Goal: Task Accomplishment & Management: Use online tool/utility

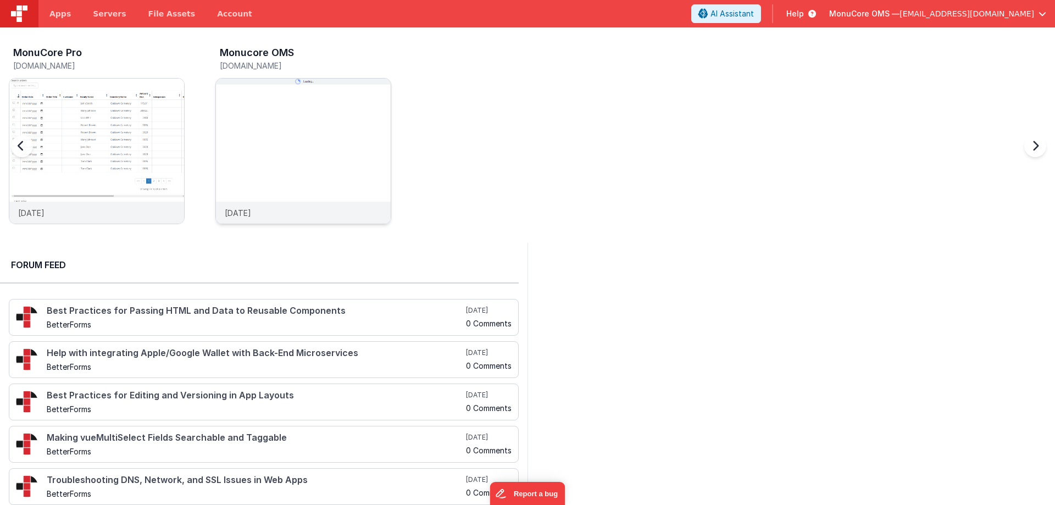
click at [284, 106] on img at bounding box center [303, 166] width 175 height 175
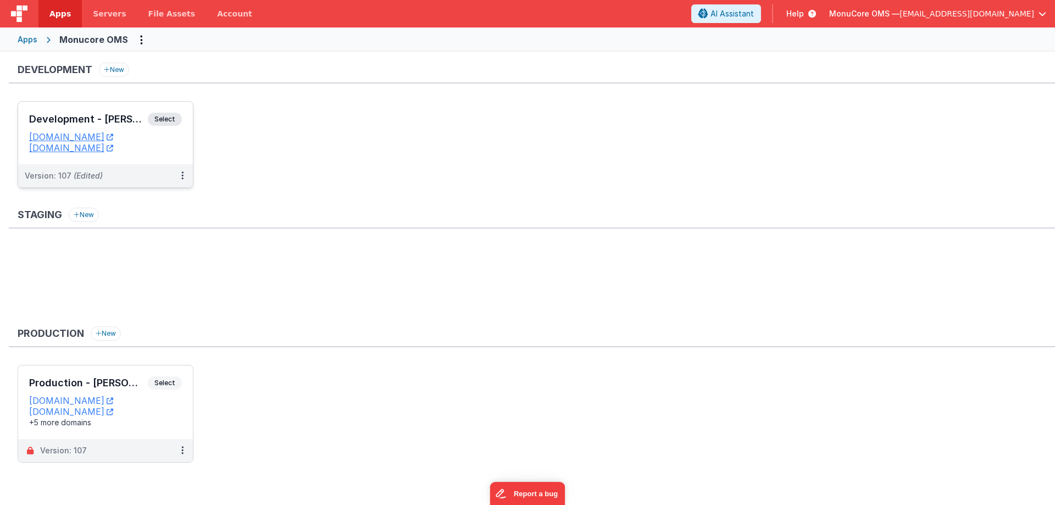
click at [93, 110] on div "Development - [PERSON_NAME] Select URLs [DOMAIN_NAME] [DOMAIN_NAME]" at bounding box center [105, 133] width 175 height 63
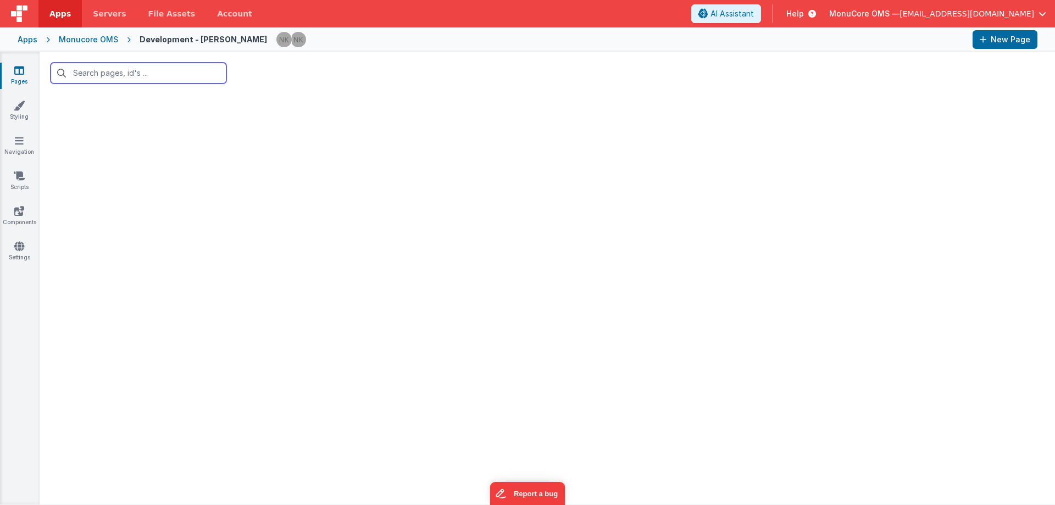
click at [154, 74] on input "text" at bounding box center [139, 73] width 176 height 21
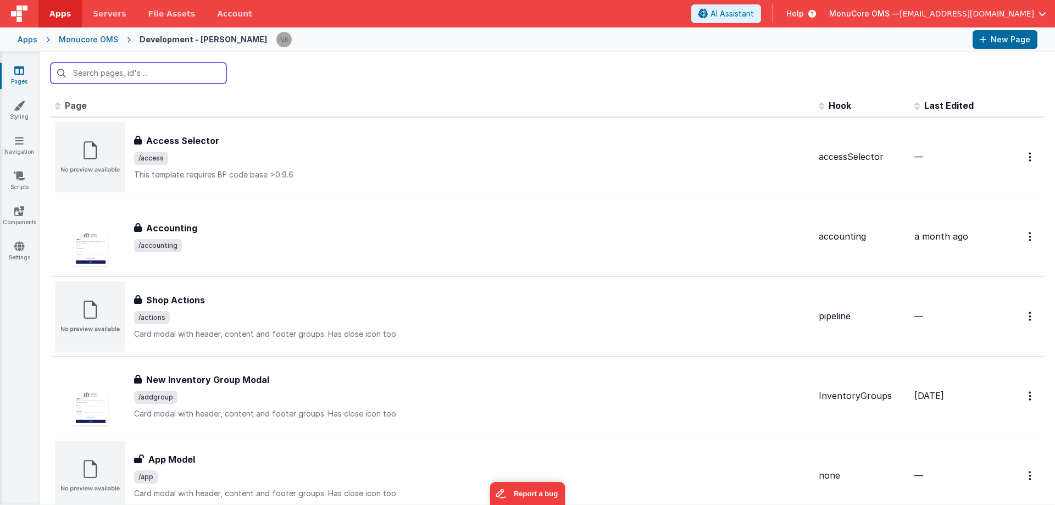
click at [149, 77] on input "text" at bounding box center [139, 73] width 176 height 21
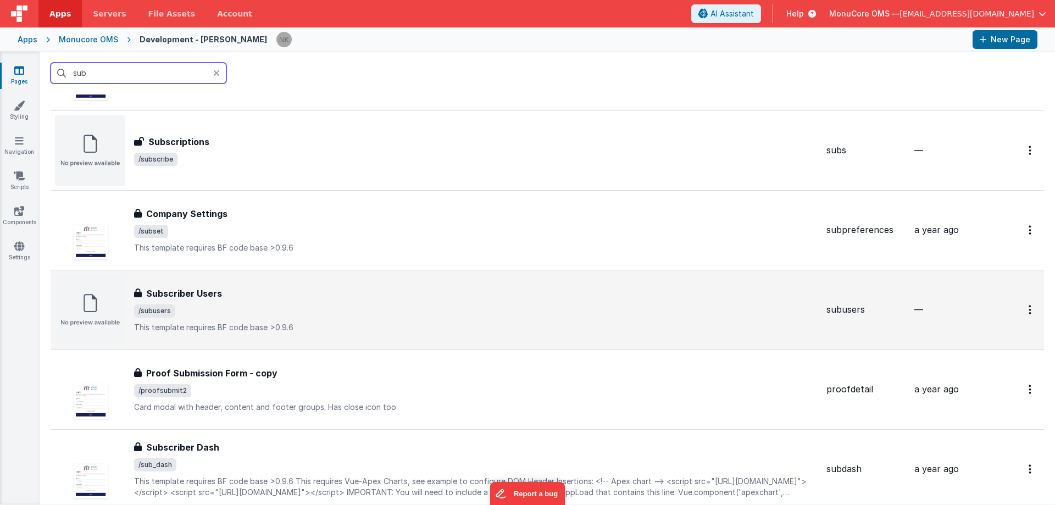
scroll to position [330, 0]
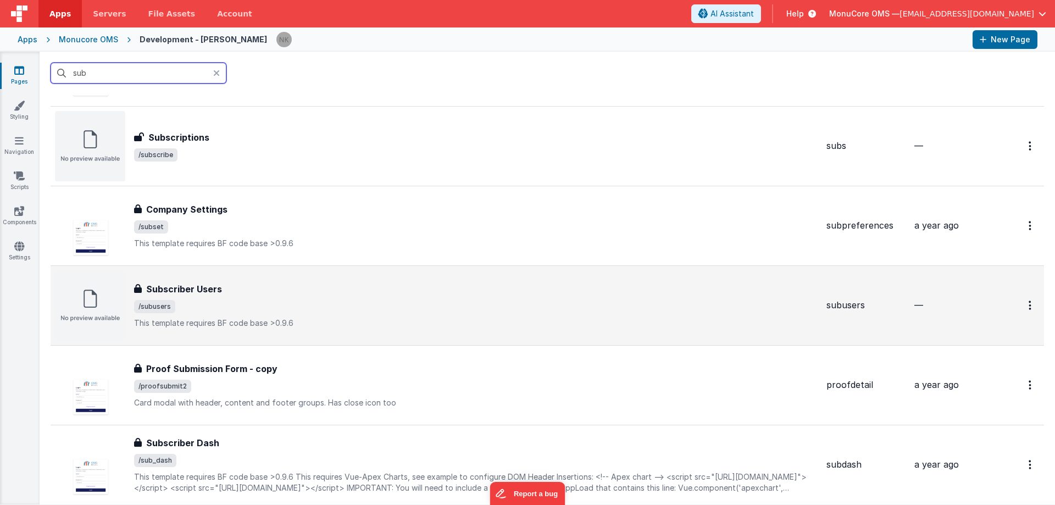
type input "sub"
click at [232, 306] on span "/subusers" at bounding box center [476, 306] width 684 height 13
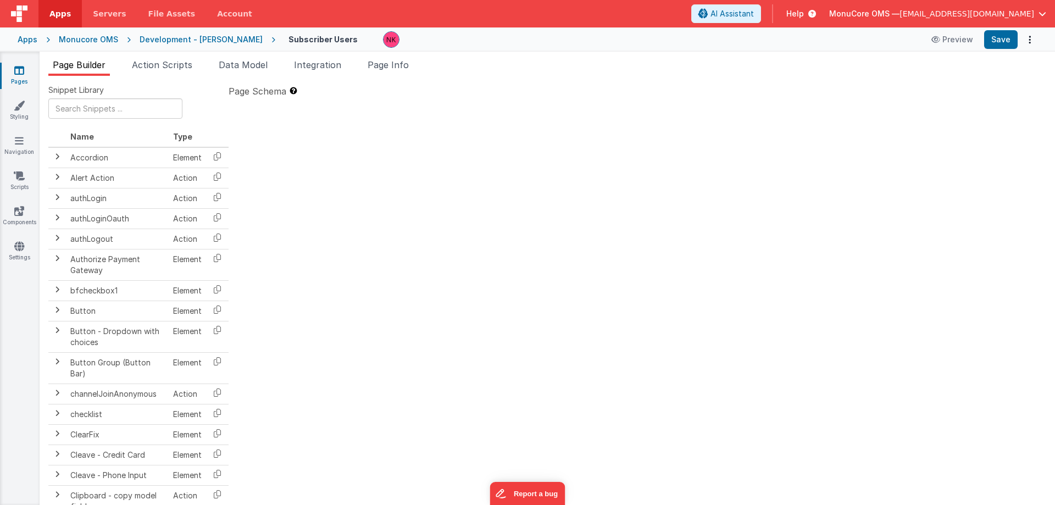
type textarea "This template requires BF code base >0.9.6"
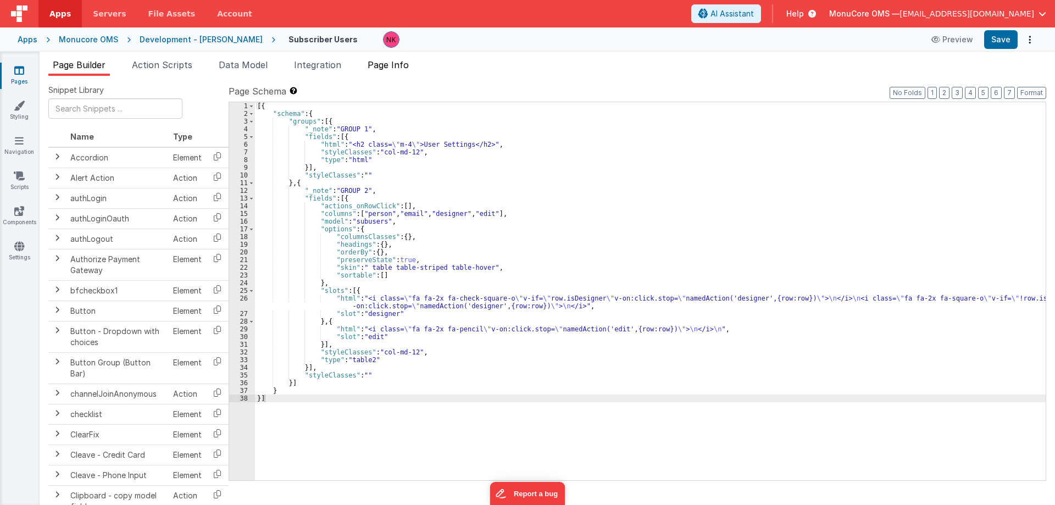
click at [389, 70] on span "Page Info" at bounding box center [388, 64] width 41 height 11
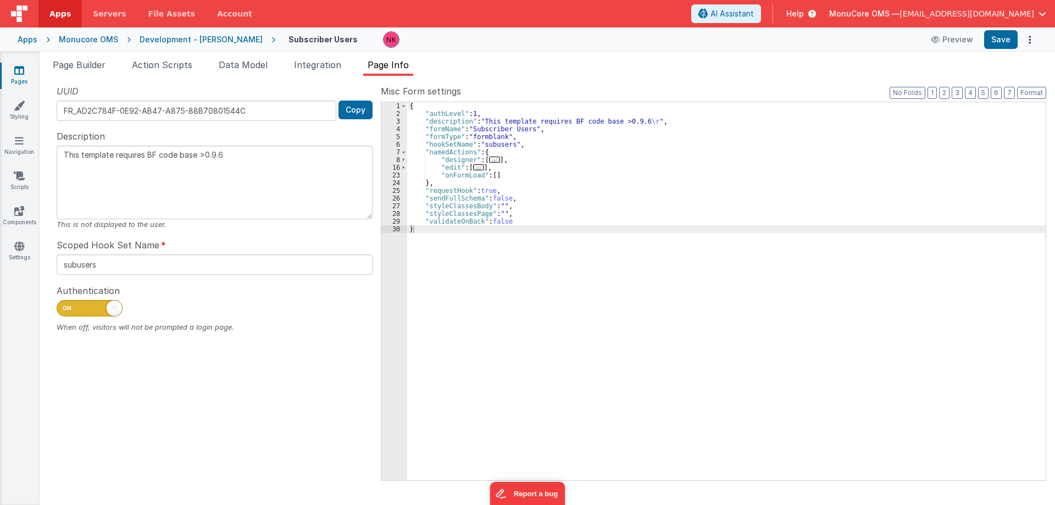
click at [453, 159] on div "{ "authLevel" : 1 , "description" : "This template requires BF code base >0.9.6…" at bounding box center [726, 299] width 639 height 394
click at [407, 162] on span at bounding box center [404, 160] width 6 height 8
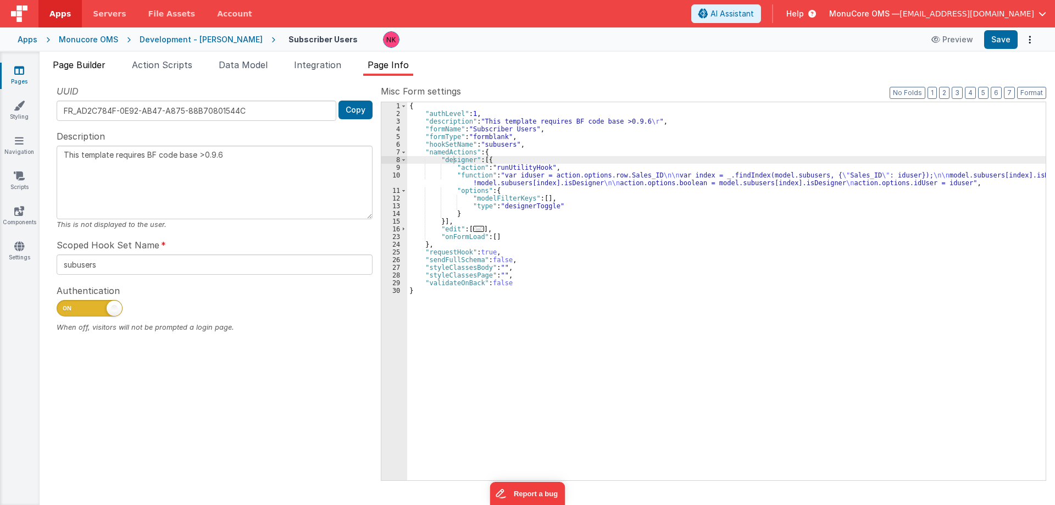
click at [71, 68] on span "Page Builder" at bounding box center [79, 64] width 53 height 11
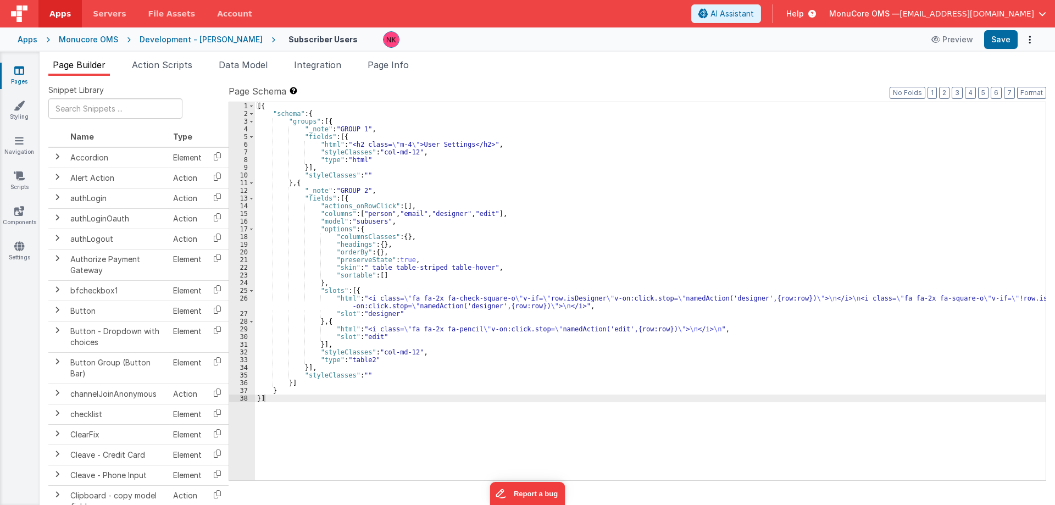
click at [30, 73] on link "Pages" at bounding box center [19, 76] width 40 height 22
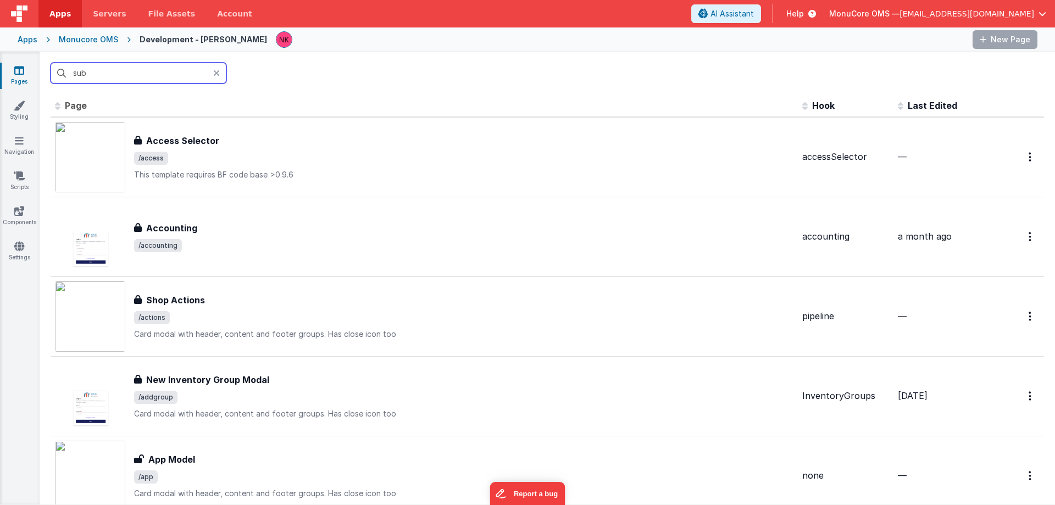
click at [109, 72] on input "sub" at bounding box center [139, 73] width 176 height 21
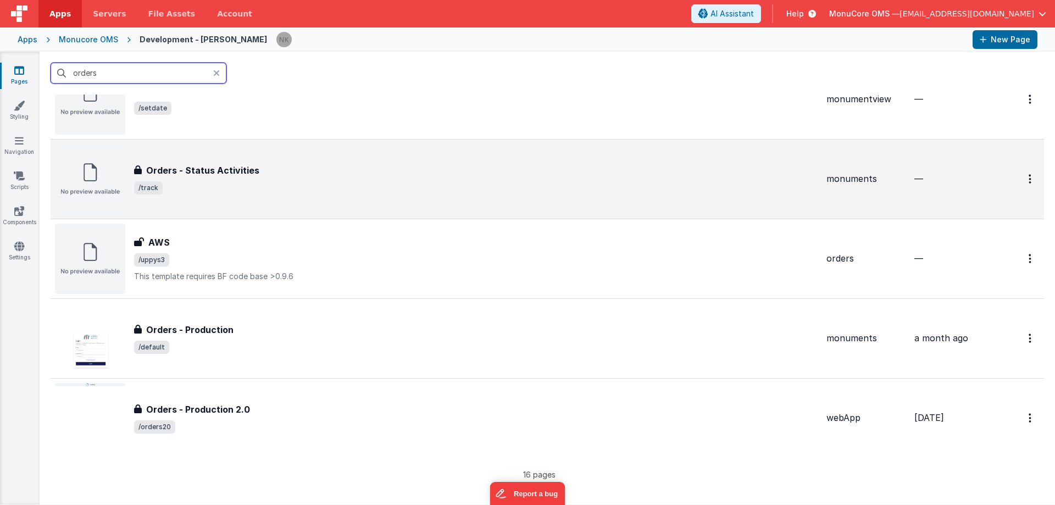
scroll to position [989, 0]
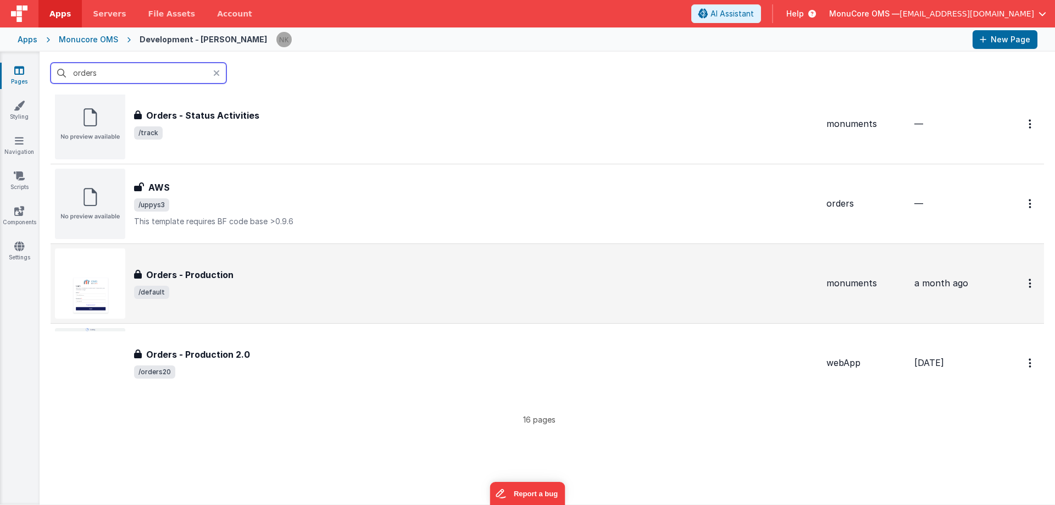
type input "orders"
click at [247, 279] on div "Orders - Production" at bounding box center [476, 274] width 684 height 13
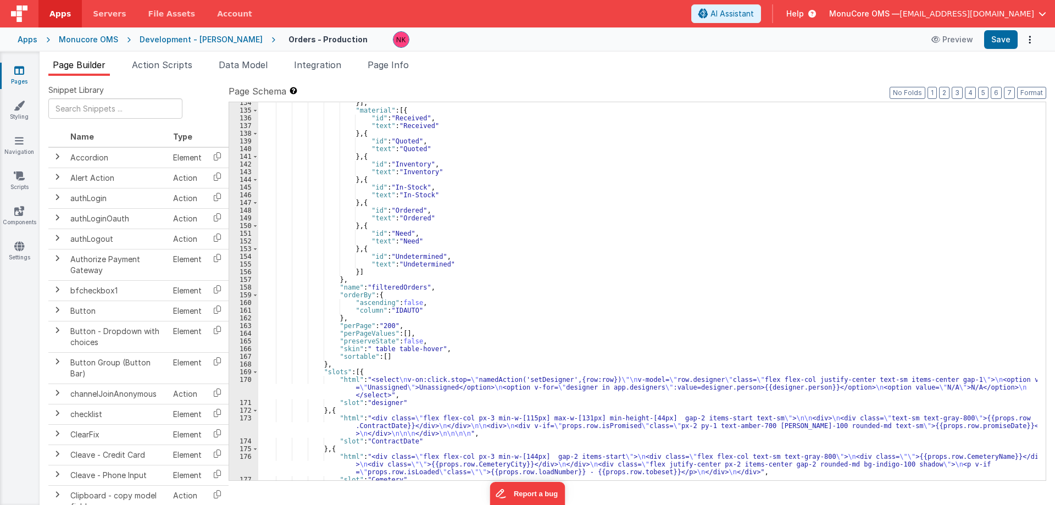
scroll to position [1451, 0]
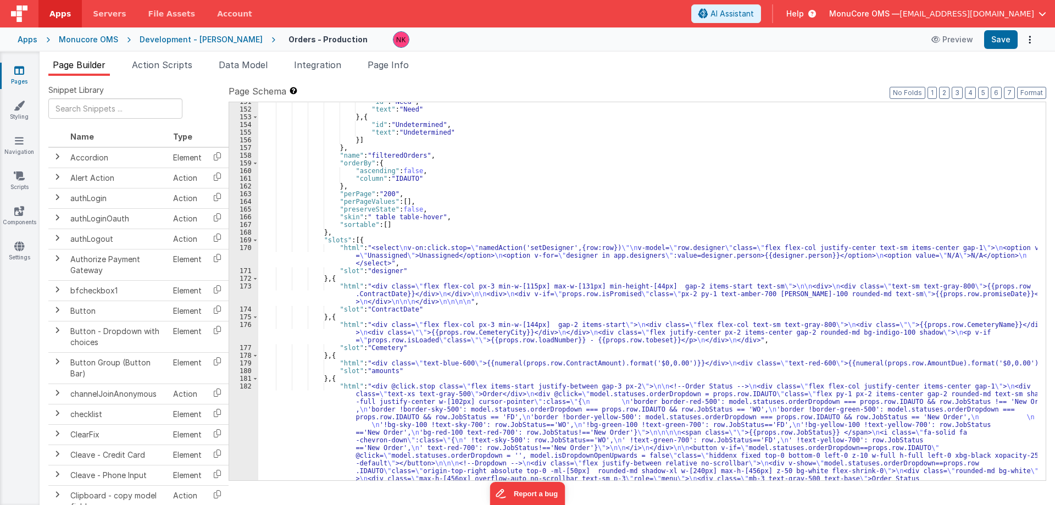
click at [393, 252] on div ""id" : "Need" , "text" : "Need" } , { "id" : "Undetermined" , "text" : "Undeter…" at bounding box center [647, 479] width 779 height 763
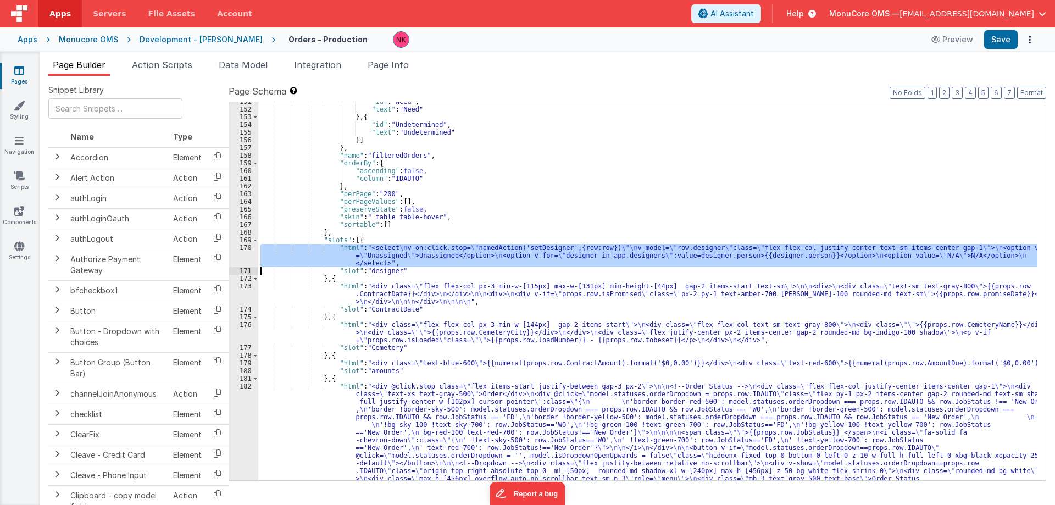
click at [246, 256] on div "170" at bounding box center [243, 255] width 29 height 23
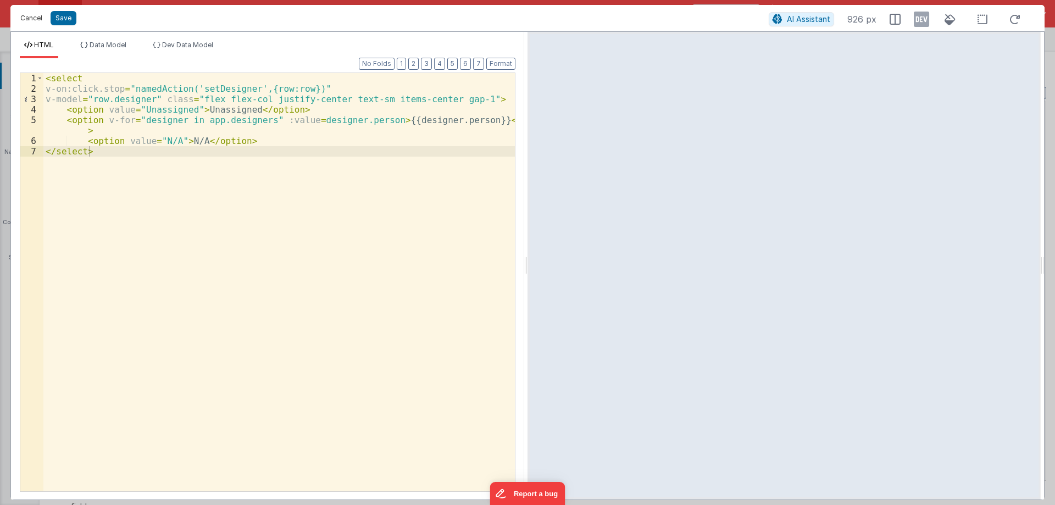
drag, startPoint x: 33, startPoint y: 21, endPoint x: 246, endPoint y: 68, distance: 218.4
click at [32, 21] on button "Cancel" at bounding box center [31, 17] width 33 height 15
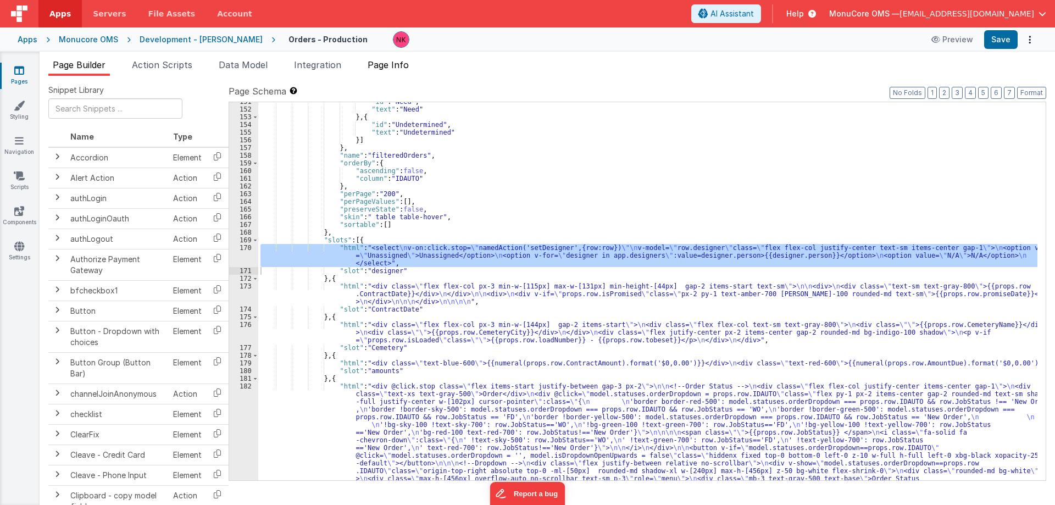
click at [378, 68] on span "Page Info" at bounding box center [388, 64] width 41 height 11
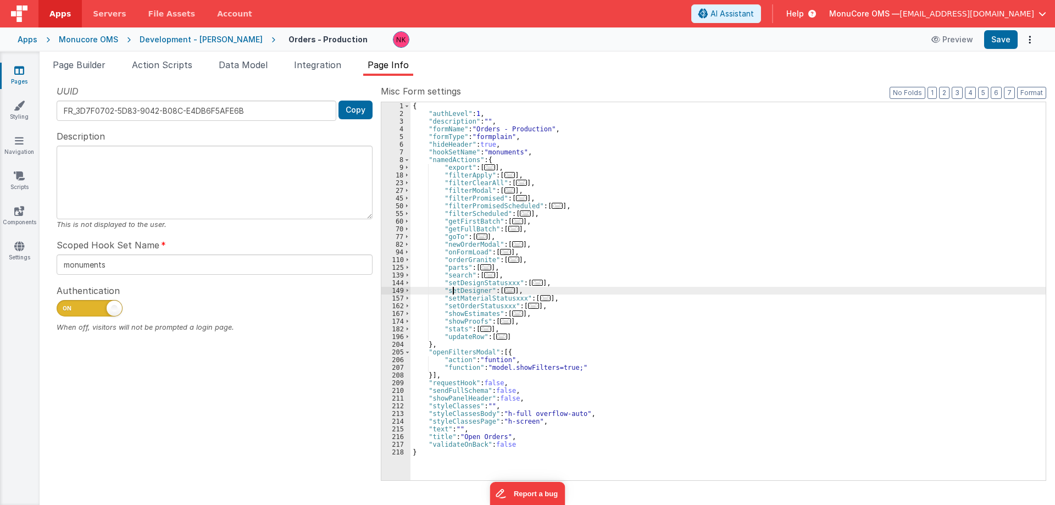
click at [452, 292] on div "{ "authLevel" : 1 , "description" : "" , "formName" : "Orders - Production" , "…" at bounding box center [728, 299] width 635 height 394
click at [407, 292] on span at bounding box center [407, 291] width 6 height 8
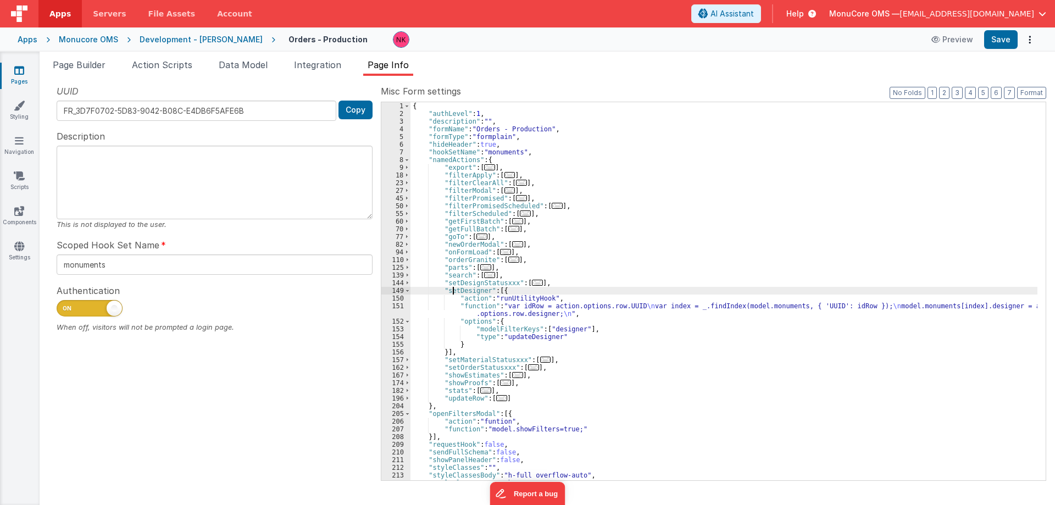
click at [497, 301] on div "{ "authLevel" : 1 , "description" : "" , "formName" : "Orders - Production" , "…" at bounding box center [724, 299] width 627 height 394
click at [489, 306] on div "{ "authLevel" : 1 , "description" : "" , "formName" : "Orders - Production" , "…" at bounding box center [724, 299] width 627 height 394
click at [394, 311] on div "151" at bounding box center [395, 309] width 29 height 15
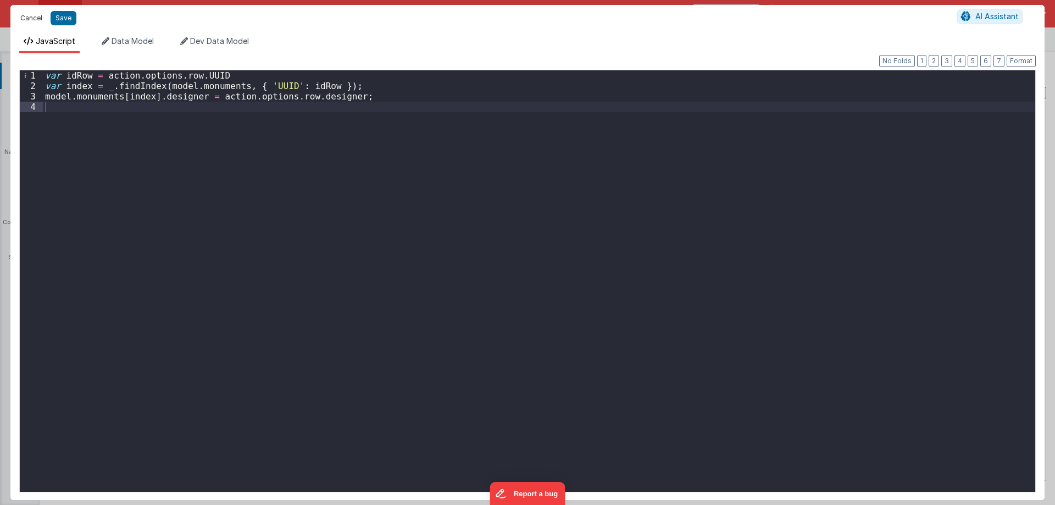
click at [31, 19] on button "Cancel" at bounding box center [31, 17] width 33 height 15
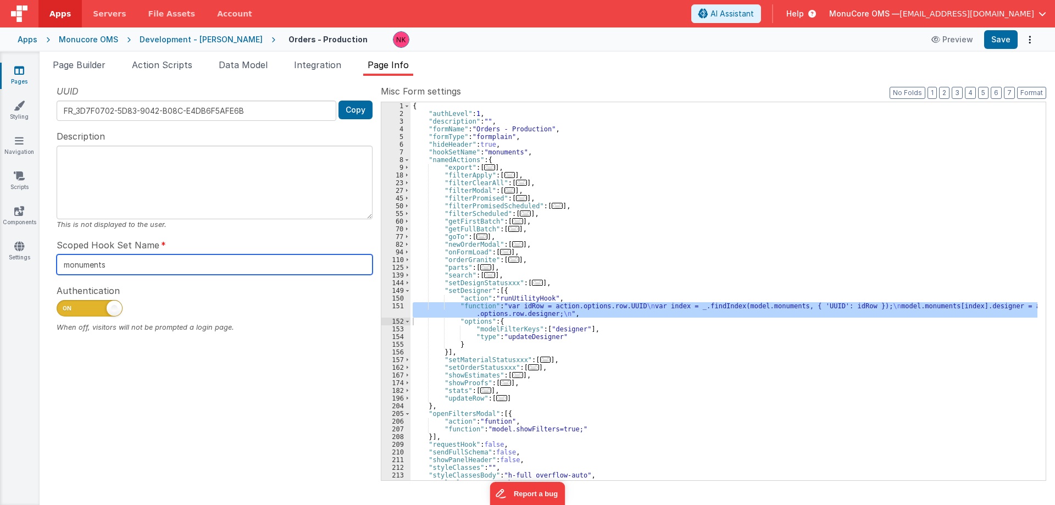
click at [113, 267] on input "monuments" at bounding box center [215, 264] width 316 height 20
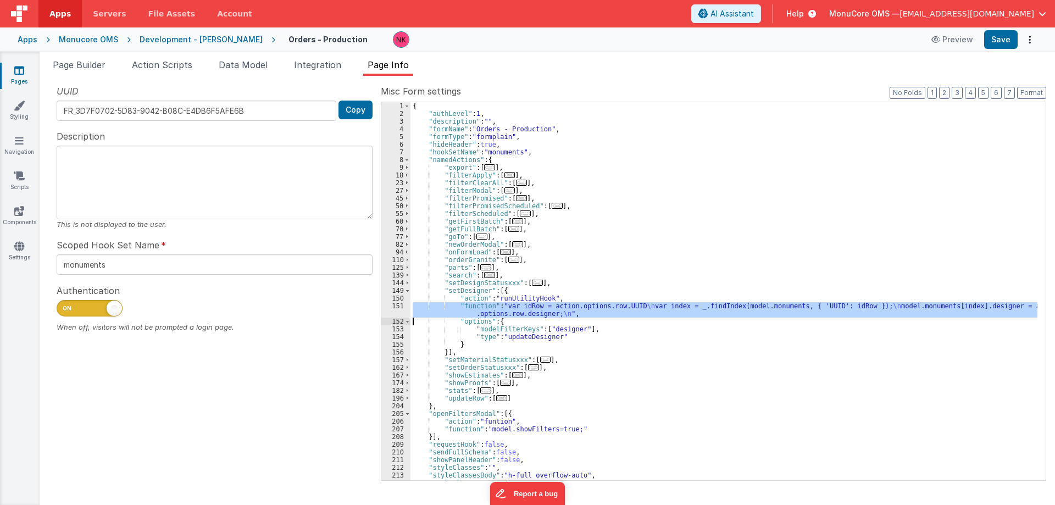
click at [395, 308] on div "151" at bounding box center [395, 309] width 29 height 15
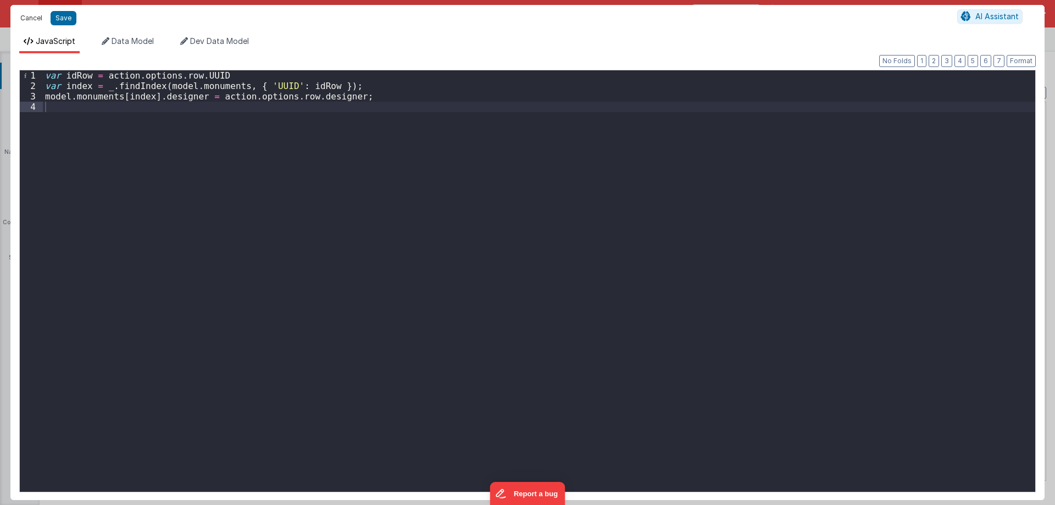
click at [36, 18] on button "Cancel" at bounding box center [31, 17] width 33 height 15
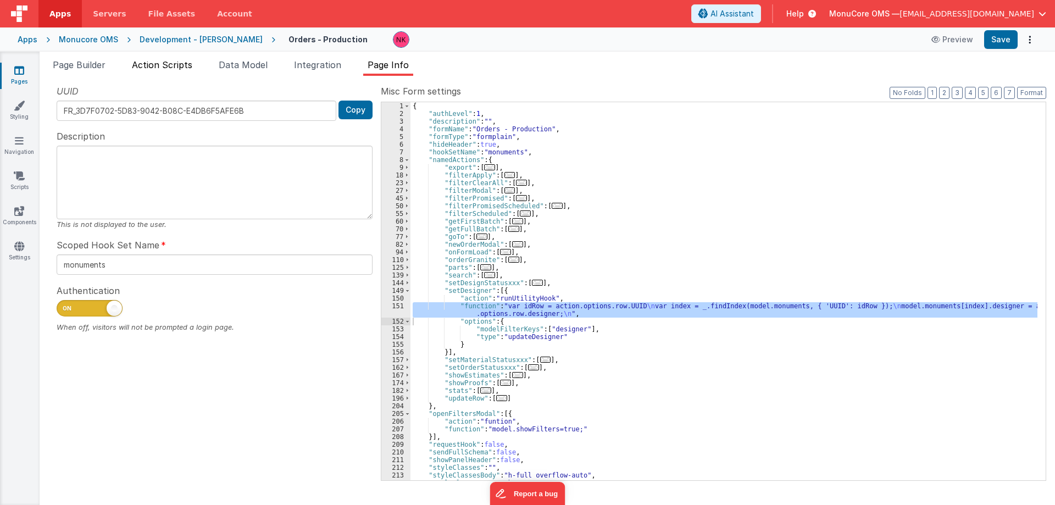
click at [148, 60] on span "Action Scripts" at bounding box center [162, 64] width 60 height 11
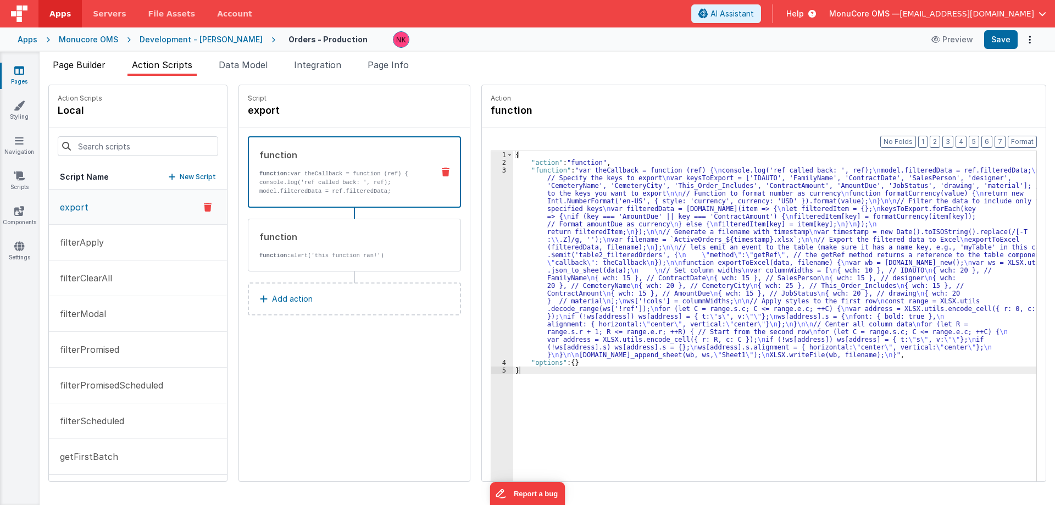
click at [93, 60] on span "Page Builder" at bounding box center [79, 64] width 53 height 11
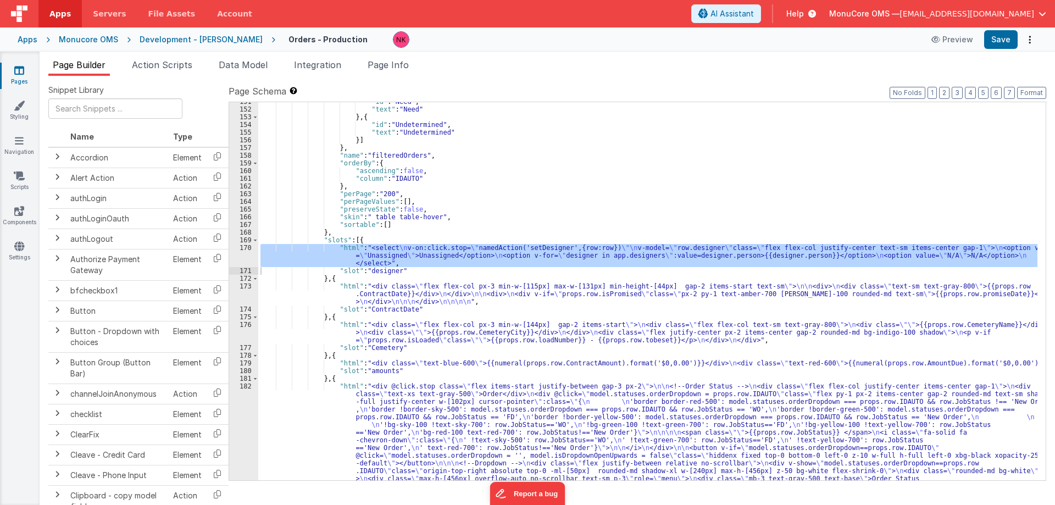
click at [248, 253] on div "170" at bounding box center [243, 255] width 29 height 23
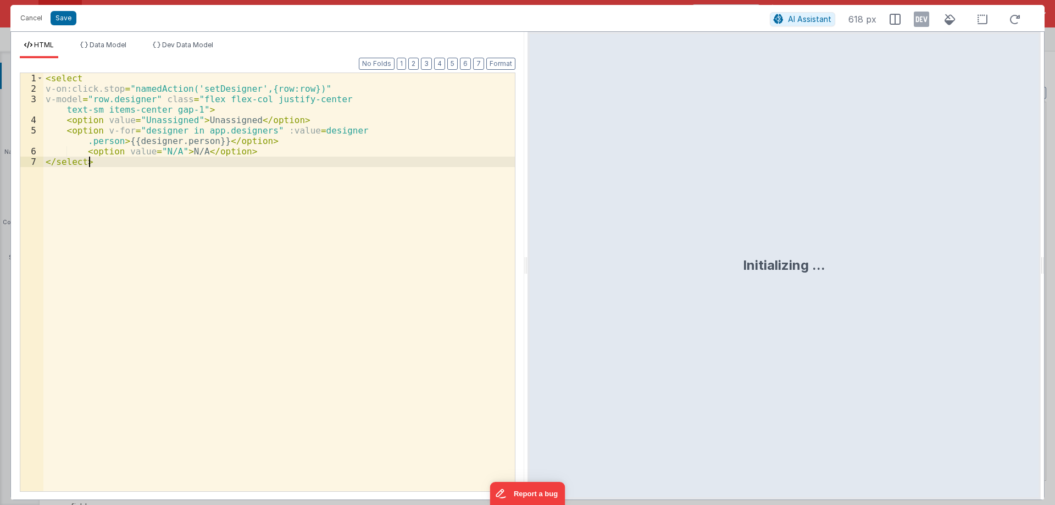
click at [248, 253] on div "< select v-on:click.stop = "namedAction('setDesigner',{row:row})" v-model = "ro…" at bounding box center [279, 292] width 472 height 439
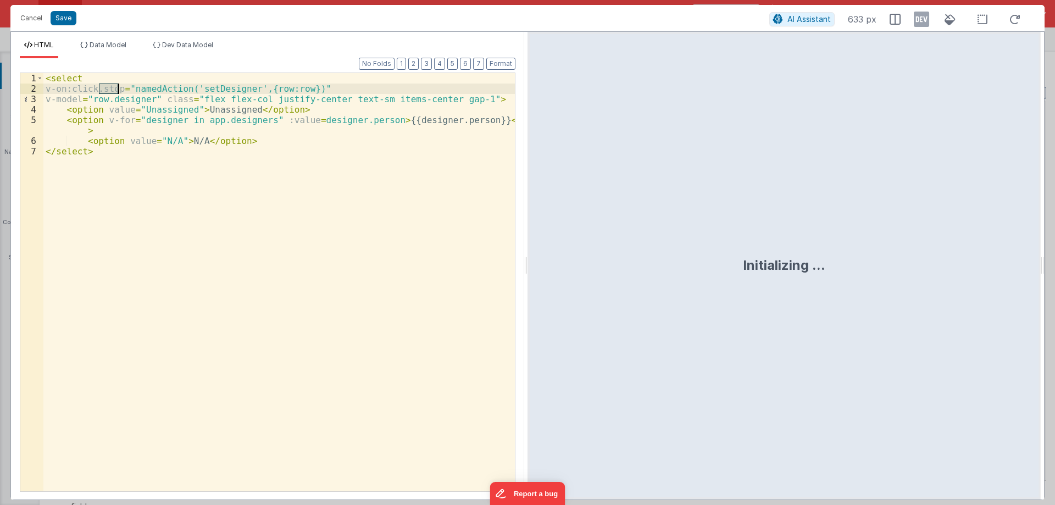
drag, startPoint x: 99, startPoint y: 88, endPoint x: 118, endPoint y: 87, distance: 18.7
click at [118, 87] on div "< select v-on:click.stop = "namedAction('setDesigner',{row:row})" v-model = "ro…" at bounding box center [279, 292] width 472 height 439
drag, startPoint x: 93, startPoint y: 90, endPoint x: 72, endPoint y: 90, distance: 21.4
click at [72, 90] on div "< select v-on:click.stop = "namedAction('setDesigner',{row:row})" v-model = "ro…" at bounding box center [279, 292] width 472 height 439
click at [62, 19] on button "Save" at bounding box center [64, 18] width 26 height 14
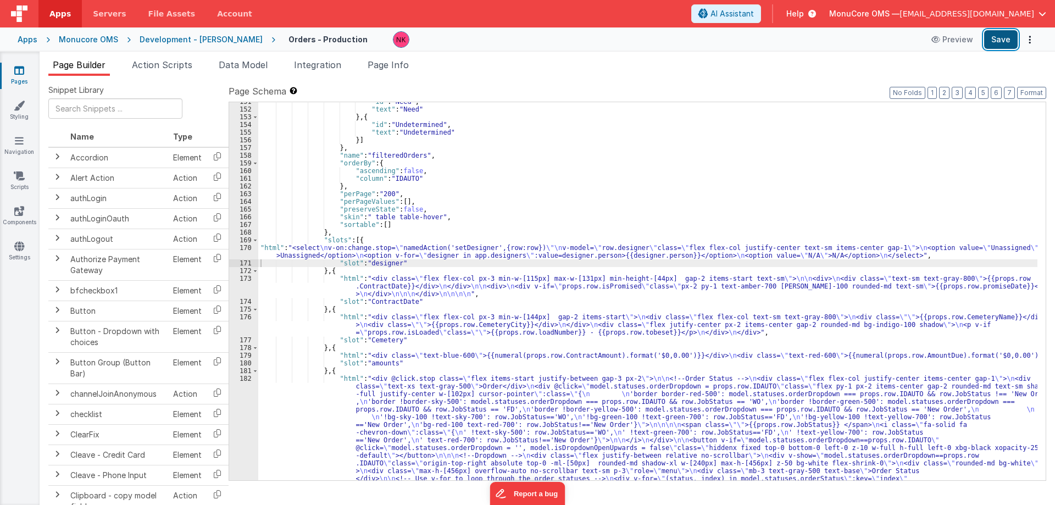
click at [990, 37] on button "Save" at bounding box center [1001, 39] width 34 height 19
drag, startPoint x: 490, startPoint y: 82, endPoint x: 406, endPoint y: 70, distance: 84.9
click at [488, 82] on div "Snippet Library Name Type Accordion Element Alert Action Action authLogin Actio…" at bounding box center [548, 299] width 1016 height 447
click at [32, 42] on div "Apps" at bounding box center [28, 39] width 20 height 11
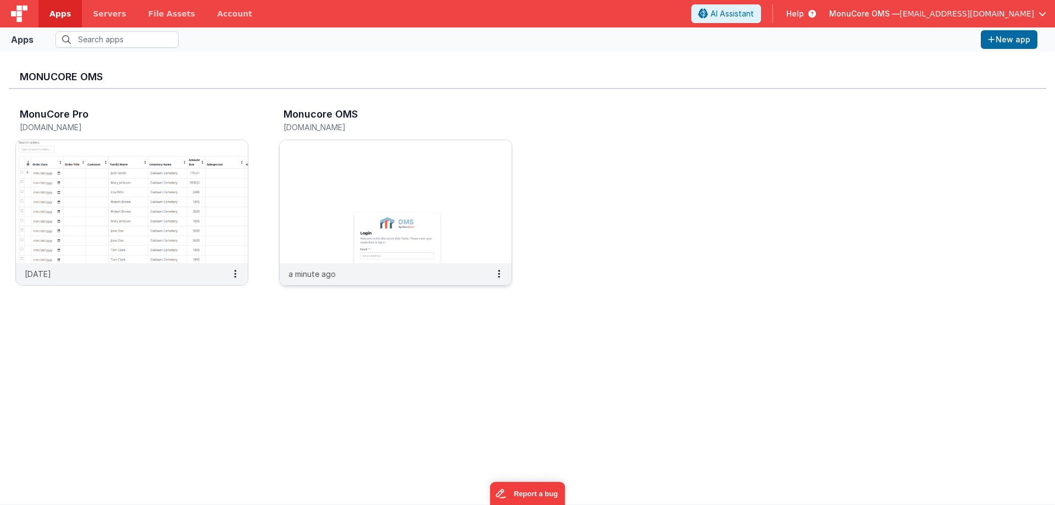
click at [373, 175] on img at bounding box center [396, 201] width 232 height 123
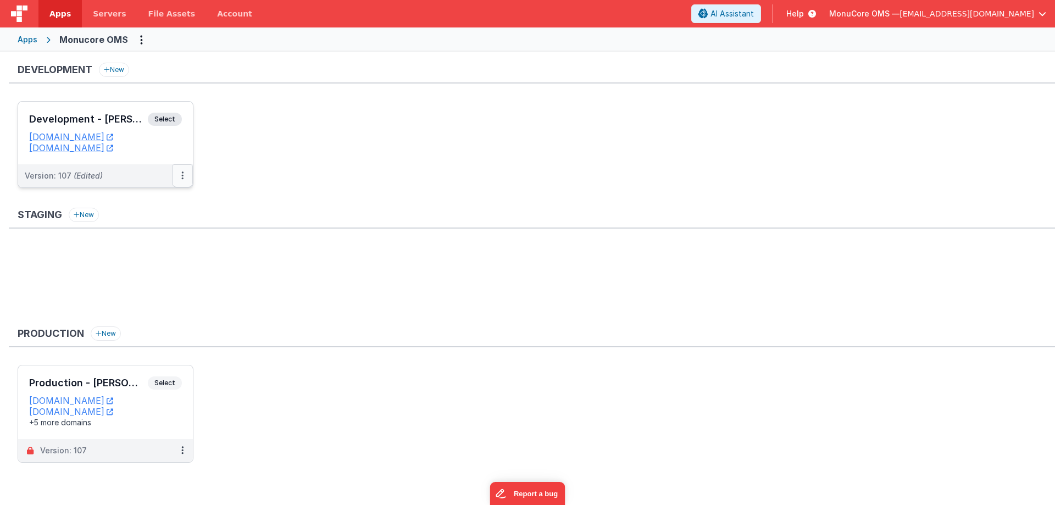
click at [186, 173] on button at bounding box center [182, 175] width 21 height 23
click at [149, 240] on link "Deploy..." at bounding box center [144, 240] width 97 height 20
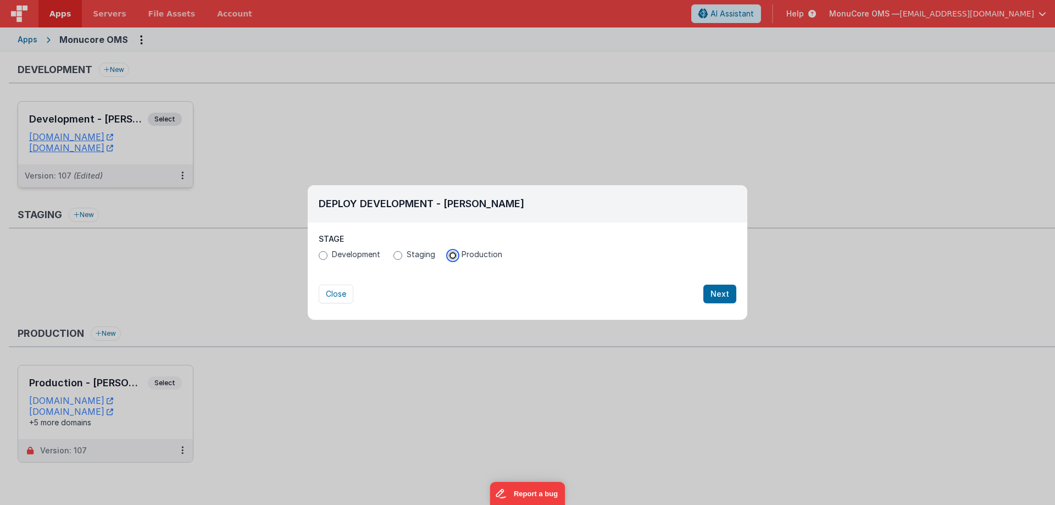
click at [451, 257] on input "Production" at bounding box center [452, 255] width 9 height 9
radio input "true"
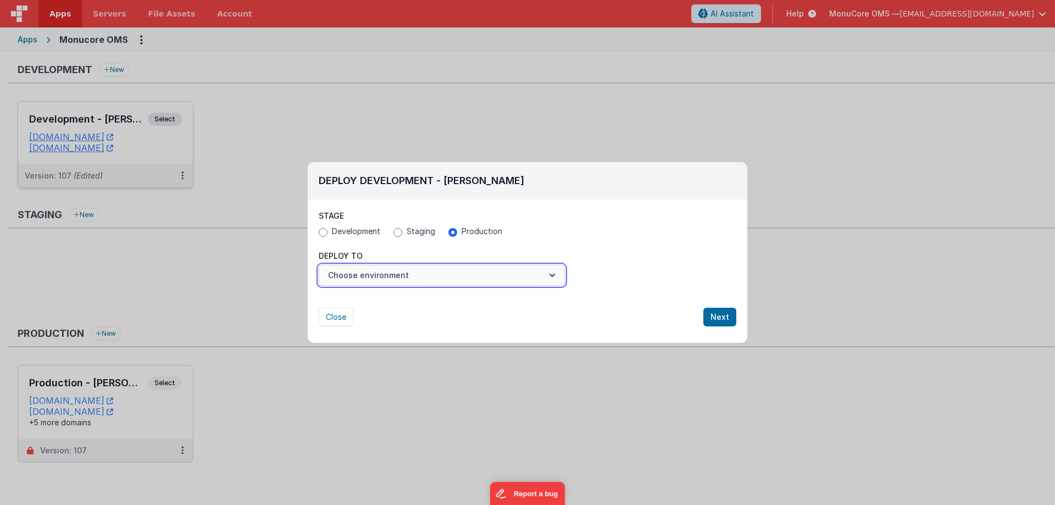
click at [487, 280] on button "Choose environment" at bounding box center [442, 275] width 246 height 21
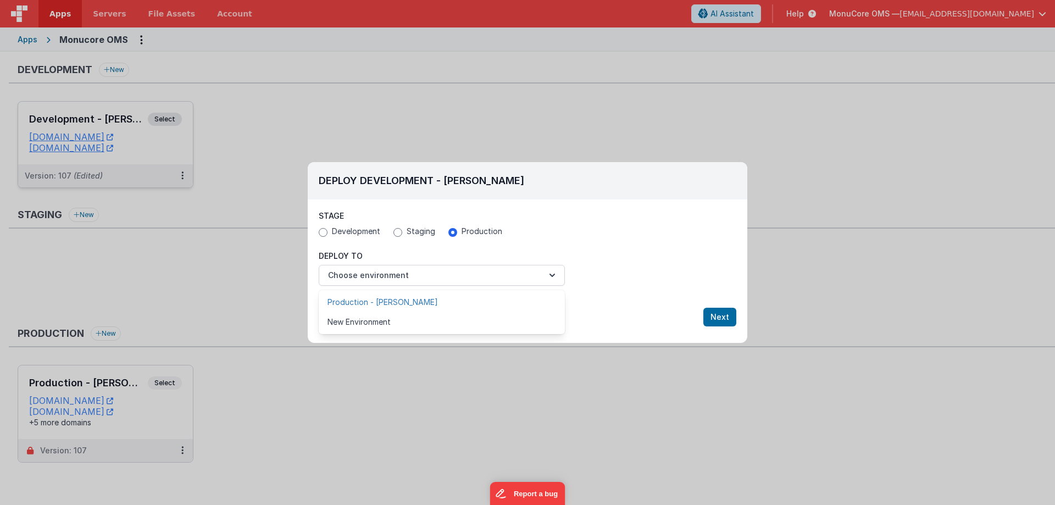
click at [385, 302] on link "Production - [PERSON_NAME]" at bounding box center [442, 302] width 246 height 20
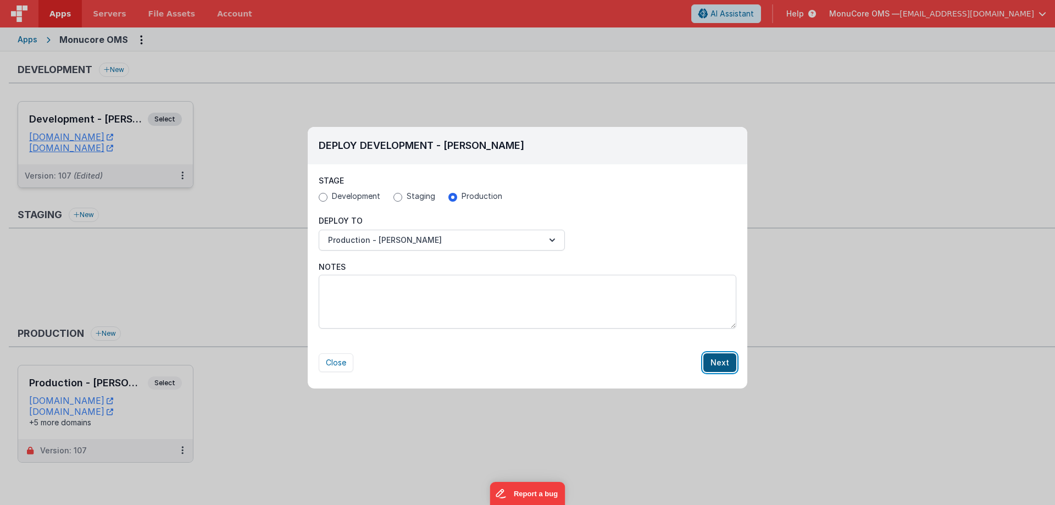
click at [720, 360] on button "Next" at bounding box center [719, 362] width 33 height 19
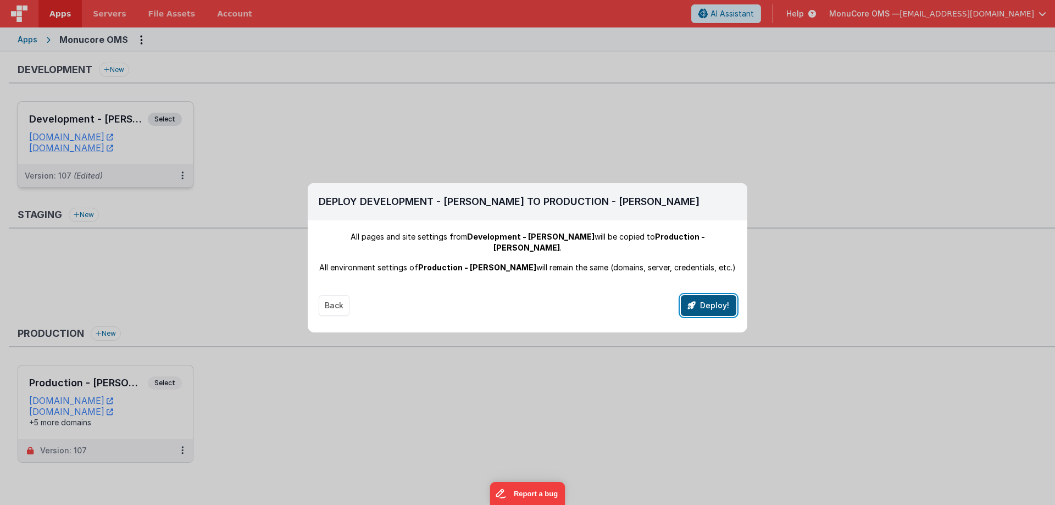
click at [716, 295] on button "Deploy!" at bounding box center [709, 305] width 56 height 21
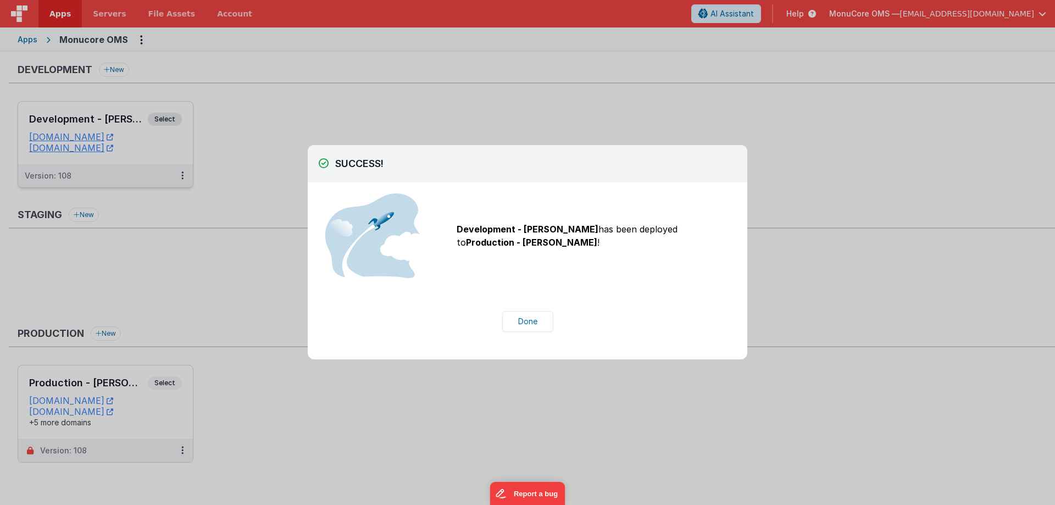
click at [361, 98] on div "SUCCESS! Stage Development Staging Production All pages and site settings from …" at bounding box center [527, 252] width 1055 height 505
click at [540, 324] on button "Done" at bounding box center [527, 321] width 51 height 21
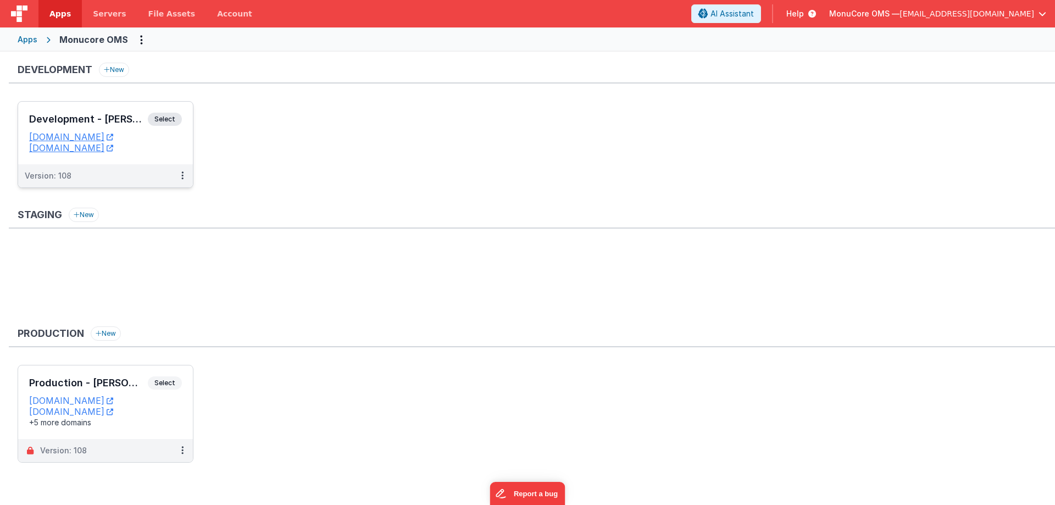
click at [391, 291] on ul at bounding box center [537, 281] width 1038 height 71
click at [370, 159] on ul "Development - [PERSON_NAME] Select URLs [DOMAIN_NAME] [DOMAIN_NAME] Version: 108" at bounding box center [537, 150] width 1038 height 98
drag, startPoint x: 333, startPoint y: 268, endPoint x: 334, endPoint y: 259, distance: 8.8
click at [334, 261] on ul at bounding box center [537, 281] width 1038 height 71
